Goal: Unclear

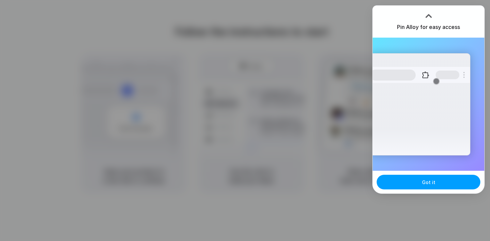
click at [406, 183] on button "Got it" at bounding box center [429, 182] width 104 height 15
